Goal: Ask a question

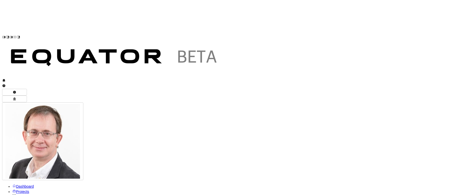
type textarea "**********"
drag, startPoint x: 113, startPoint y: 66, endPoint x: 228, endPoint y: 140, distance: 136.1
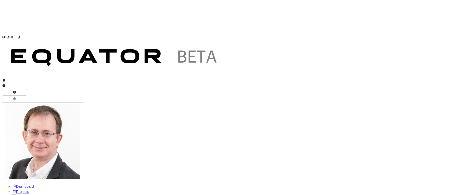
copy div "Azure Cosmos DB: Technical Capabilities Summary Core Database Capabilities Azur…"
